Goal: Task Accomplishment & Management: Use online tool/utility

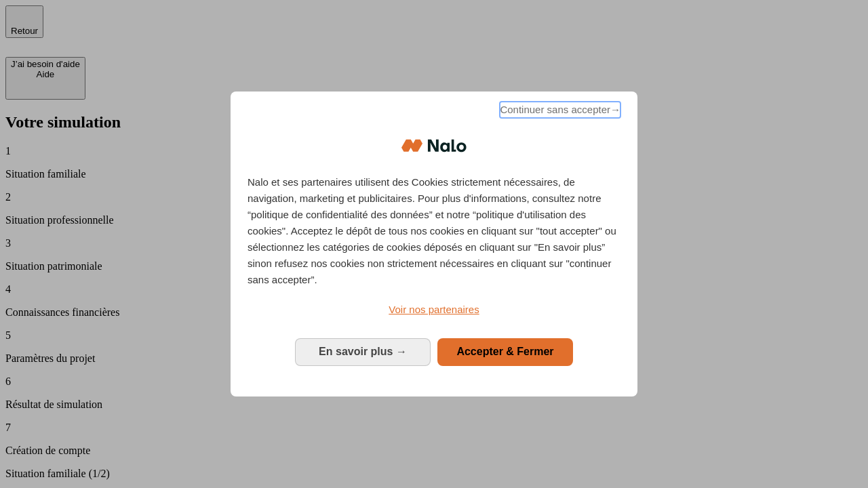
click at [559, 112] on span "Continuer sans accepter →" at bounding box center [560, 110] width 121 height 16
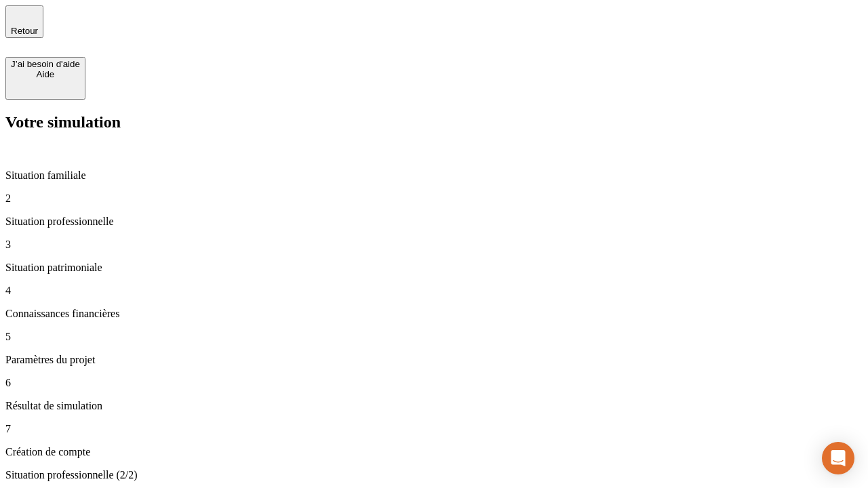
type input "30 000"
type input "1 000"
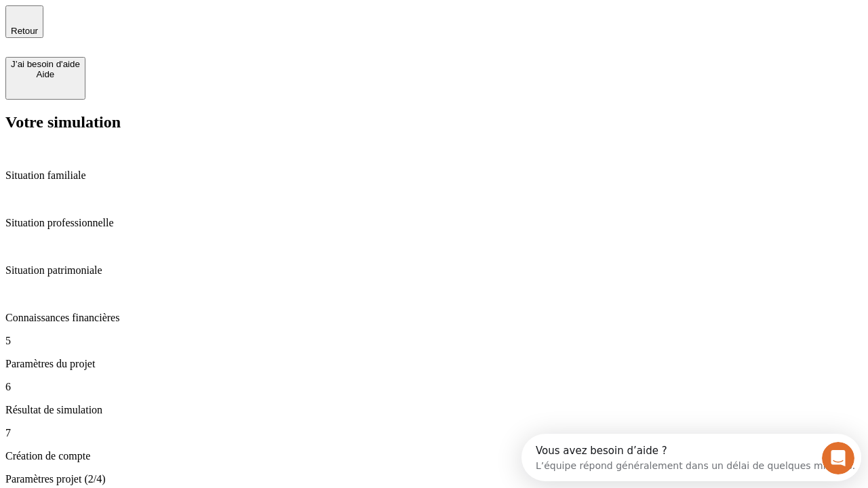
type input "65"
type input "5 000"
type input "640"
